Goal: Transaction & Acquisition: Purchase product/service

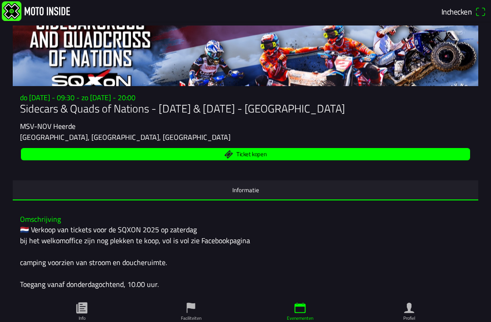
scroll to position [35, 0]
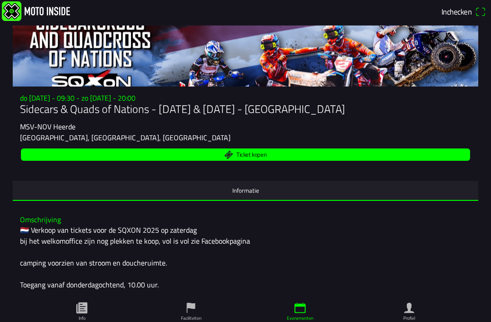
click at [256, 157] on span "Ticket kopen" at bounding box center [251, 154] width 30 height 6
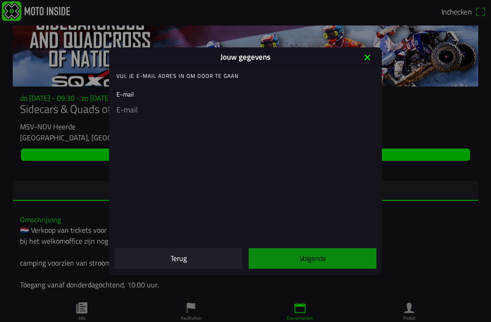
click at [139, 106] on input "email" at bounding box center [247, 110] width 262 height 19
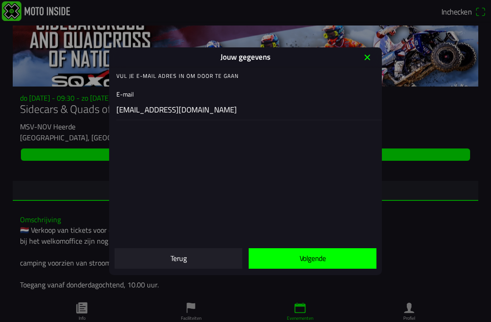
type input "[EMAIL_ADDRESS][DOMAIN_NAME]"
click at [340, 257] on span "Volgende" at bounding box center [312, 258] width 113 height 20
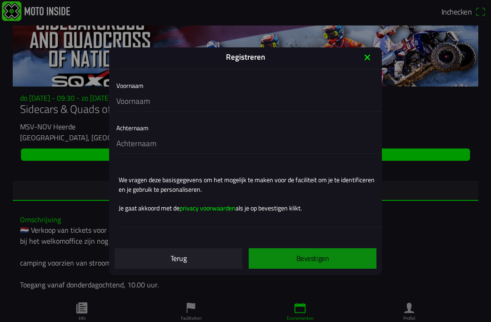
scroll to position [101, 0]
click at [333, 258] on ion-col "Bevestigen" at bounding box center [313, 258] width 134 height 29
click at [341, 258] on ion-col "Bevestigen" at bounding box center [313, 258] width 134 height 29
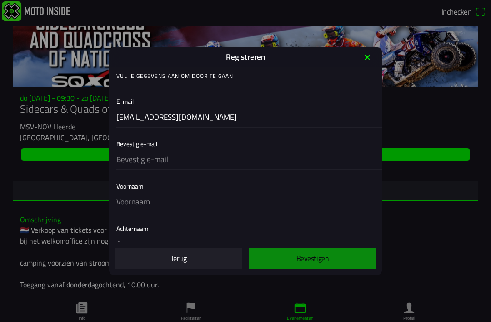
scroll to position [0, 0]
click at [168, 157] on input "text" at bounding box center [247, 159] width 262 height 19
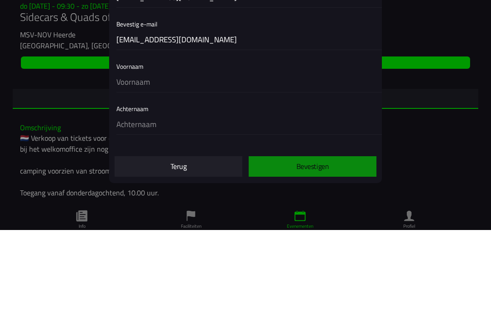
scroll to position [26, 0]
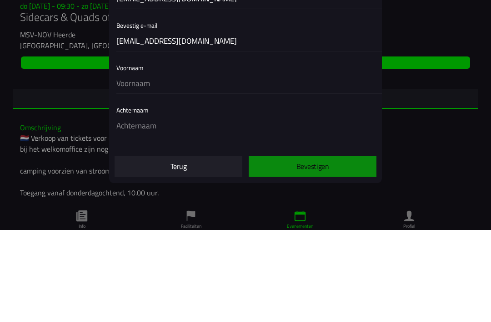
type input "[EMAIL_ADDRESS][DOMAIN_NAME]"
click at [269, 166] on input "text" at bounding box center [247, 175] width 262 height 19
type input "arjan"
click at [206, 208] on input "text" at bounding box center [247, 217] width 262 height 19
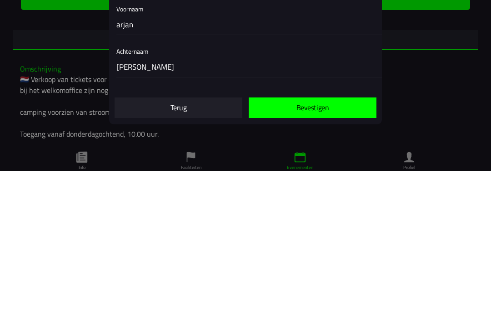
type input "[PERSON_NAME]"
click at [0, 0] on slot "Bevestigen" at bounding box center [0, 0] width 0 height 0
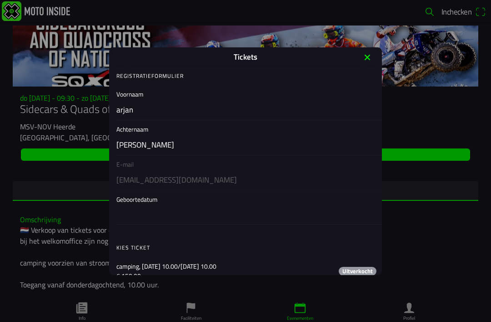
click at [344, 219] on button "button" at bounding box center [249, 207] width 266 height 34
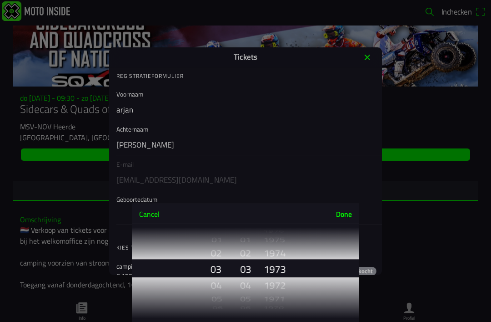
click at [347, 216] on button "Done" at bounding box center [344, 214] width 30 height 20
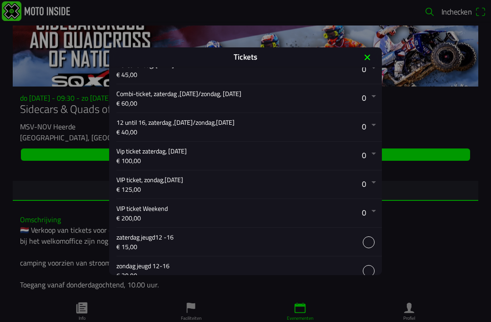
scroll to position [262, 0]
click at [371, 189] on button "button" at bounding box center [249, 183] width 266 height 28
click div "2"
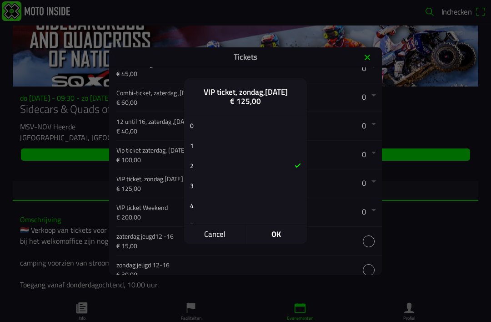
click at [282, 232] on span "OK" at bounding box center [276, 234] width 61 height 20
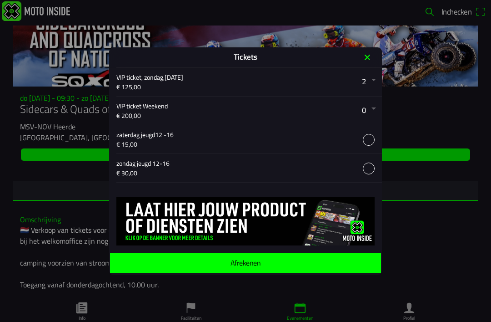
scroll to position [370, 0]
click at [265, 265] on span "Afrekenen" at bounding box center [245, 262] width 257 height 20
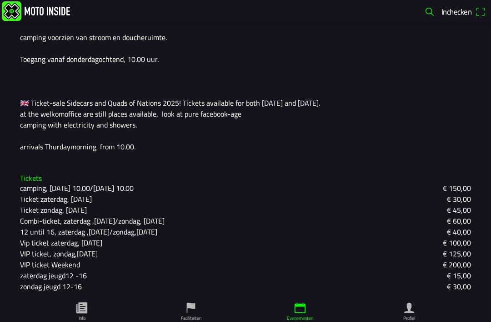
scroll to position [269, 0]
click at [374, 233] on div "12 until 16, zaterdag ,[DATE]/zondag,[DATE] € 40,00" at bounding box center [245, 231] width 451 height 11
click at [188, 315] on ion-label "Faciliteiten" at bounding box center [191, 317] width 20 height 7
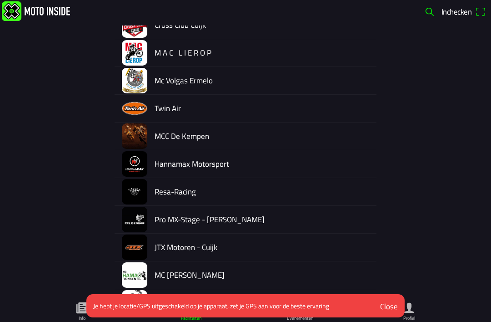
click at [392, 313] on button "Close" at bounding box center [388, 306] width 31 height 20
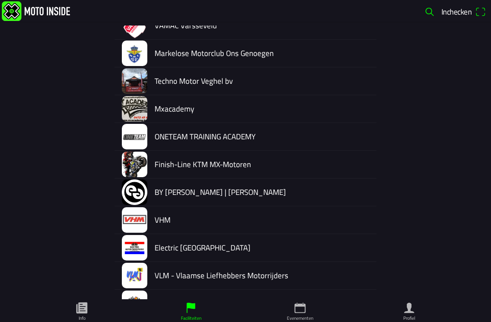
scroll to position [1051, 0]
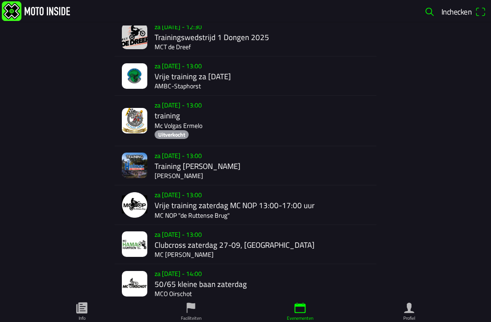
scroll to position [210, 0]
click at [353, 246] on div "za [DATE] - 13:00 Clubcross zaterdag 27-09, Harfsen MC [PERSON_NAME]" at bounding box center [264, 244] width 218 height 39
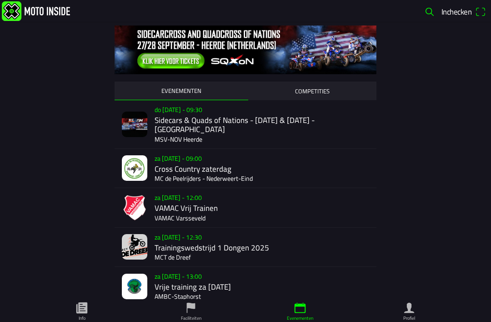
click at [279, 125] on div "do [DATE] - 09:30 Sidecars & Quads of Nations - [DATE] & [DATE] - Heerde MSV-NO…" at bounding box center [264, 124] width 218 height 48
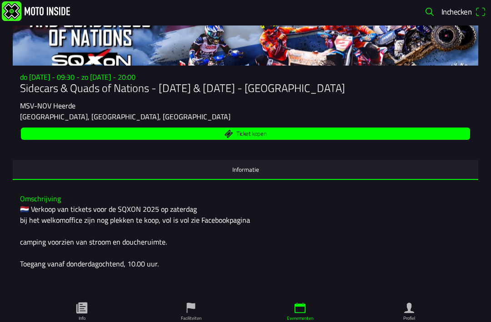
scroll to position [56, 0]
click at [260, 179] on button "Informatie" at bounding box center [246, 169] width 466 height 19
click at [264, 176] on button "Informatie" at bounding box center [246, 169] width 466 height 19
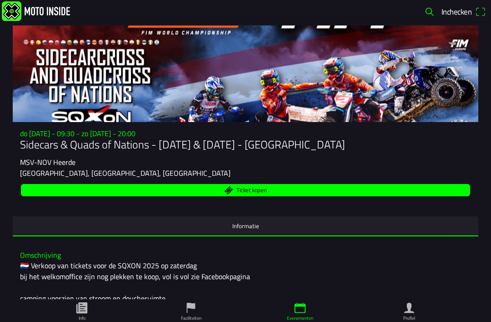
scroll to position [0, 0]
